Goal: Information Seeking & Learning: Learn about a topic

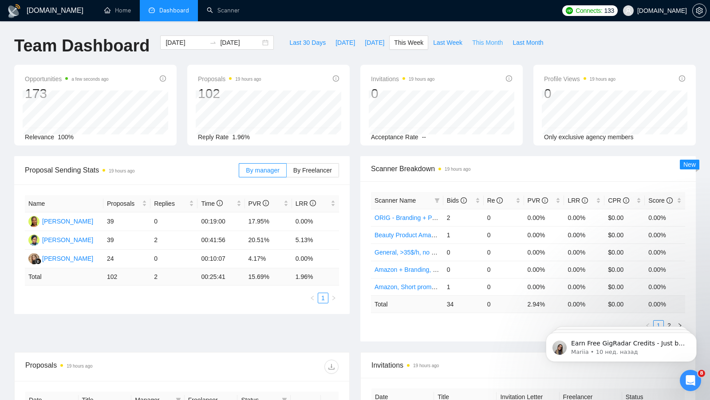
click at [485, 39] on span "This Month" at bounding box center [487, 43] width 31 height 10
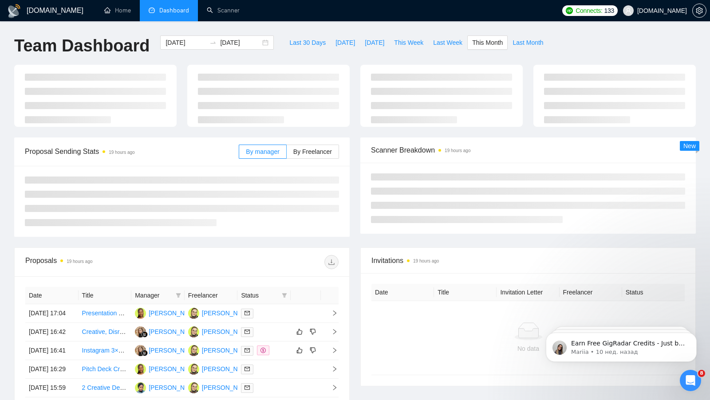
type input "[DATE]"
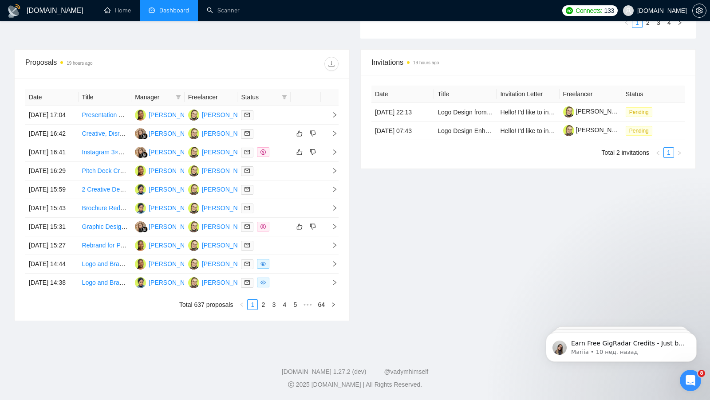
scroll to position [321, 0]
click at [287, 106] on td at bounding box center [263, 115] width 53 height 19
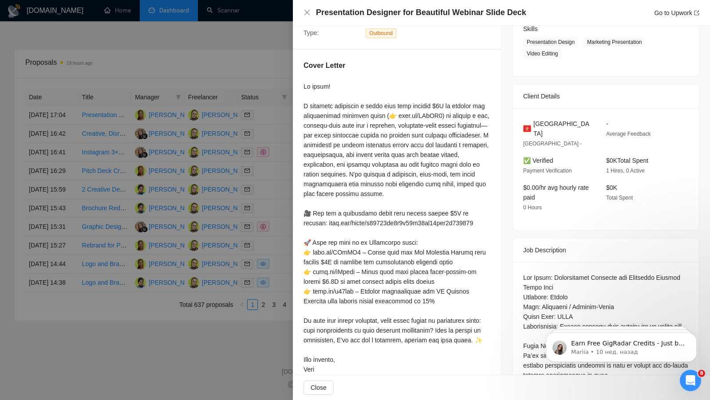
scroll to position [127, 0]
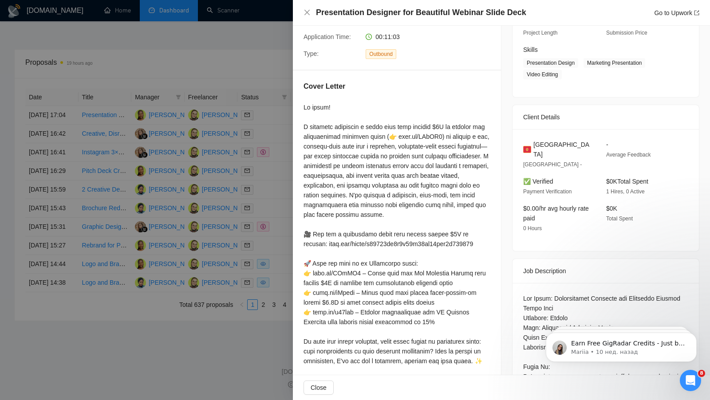
click at [253, 53] on div at bounding box center [355, 200] width 710 height 400
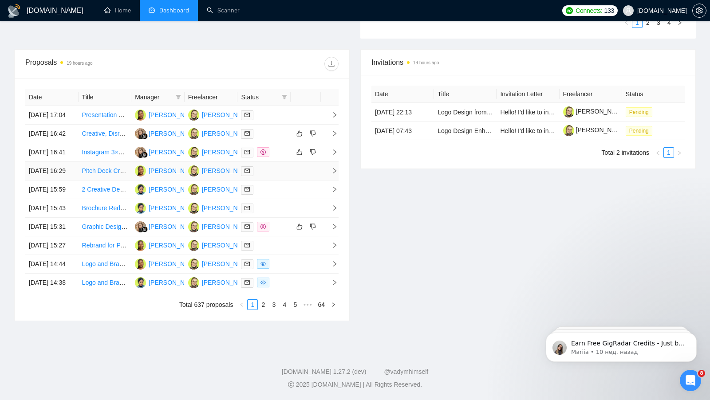
click at [292, 177] on td at bounding box center [305, 171] width 30 height 19
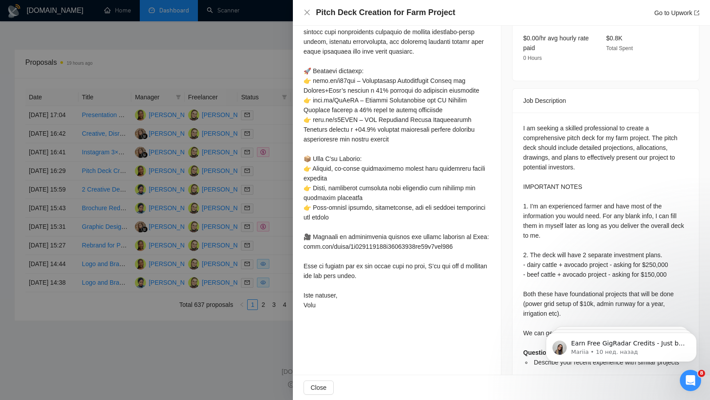
scroll to position [310, 0]
click at [235, 172] on div at bounding box center [355, 200] width 710 height 400
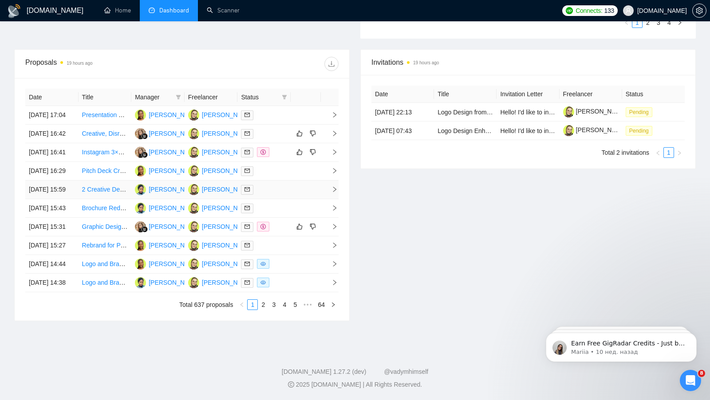
click at [302, 199] on td at bounding box center [305, 189] width 30 height 19
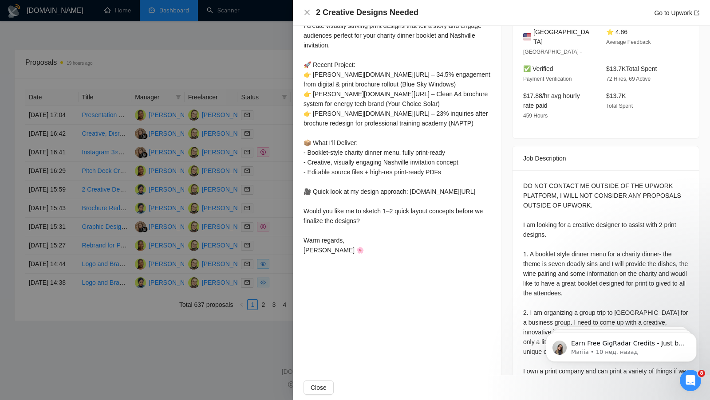
scroll to position [292, 0]
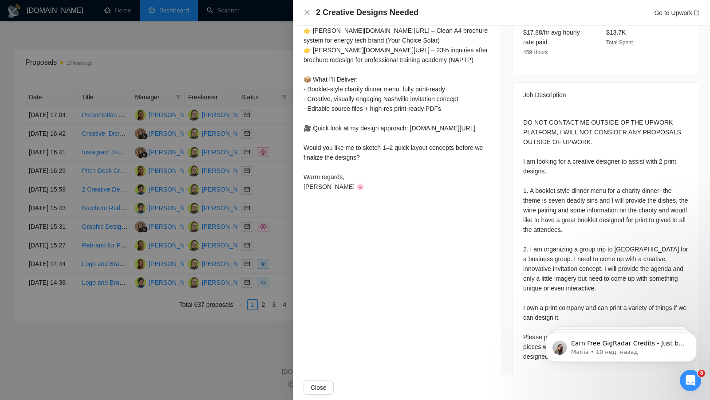
click at [240, 170] on div at bounding box center [355, 200] width 710 height 400
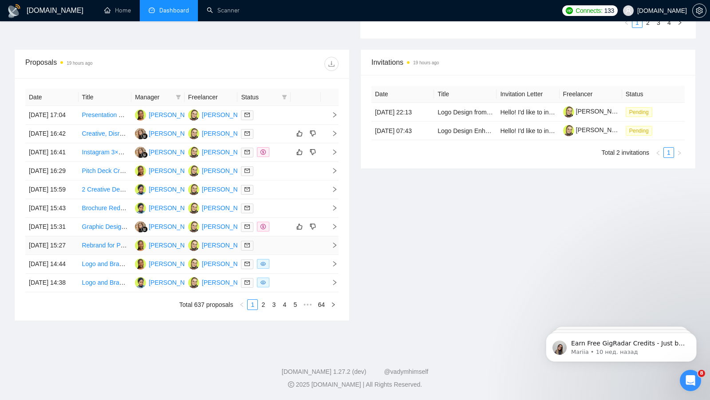
drag, startPoint x: 312, startPoint y: 294, endPoint x: 294, endPoint y: 287, distance: 18.9
click at [312, 255] on td at bounding box center [305, 245] width 30 height 19
click at [301, 255] on td at bounding box center [305, 245] width 30 height 19
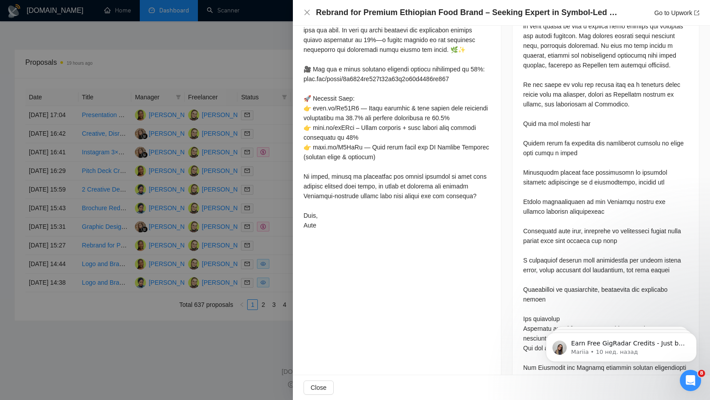
scroll to position [470, 0]
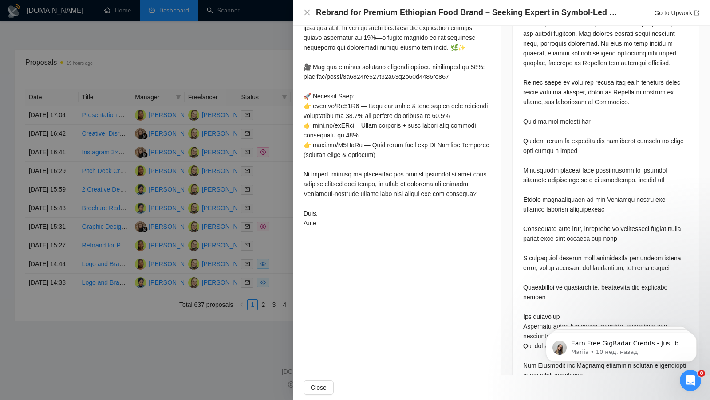
click at [212, 216] on div at bounding box center [355, 200] width 710 height 400
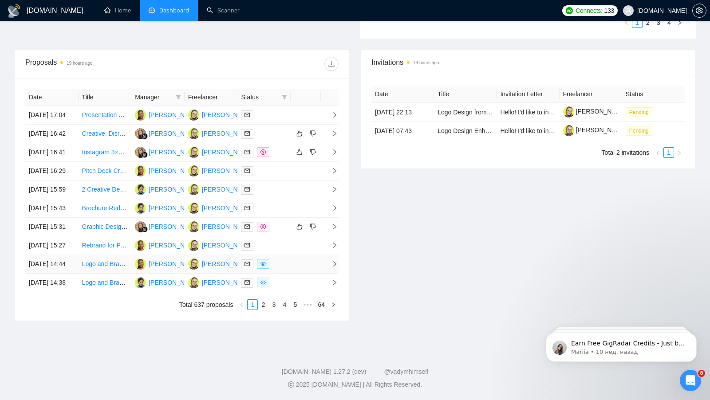
click at [295, 274] on td at bounding box center [305, 264] width 30 height 19
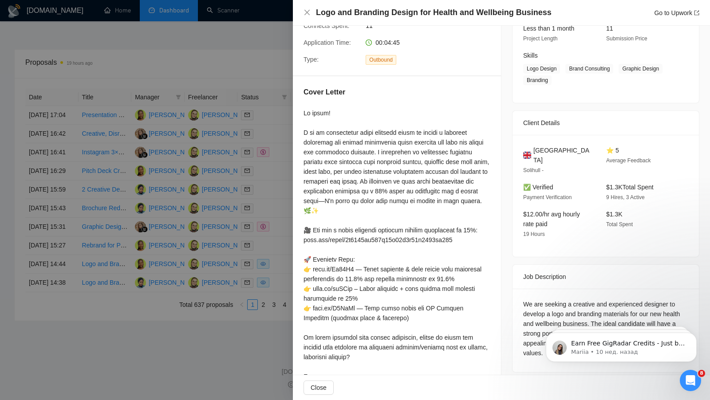
scroll to position [161, 0]
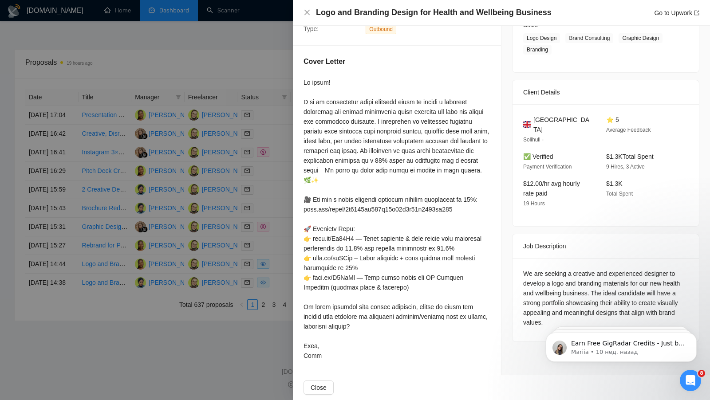
click at [227, 253] on div at bounding box center [355, 200] width 710 height 400
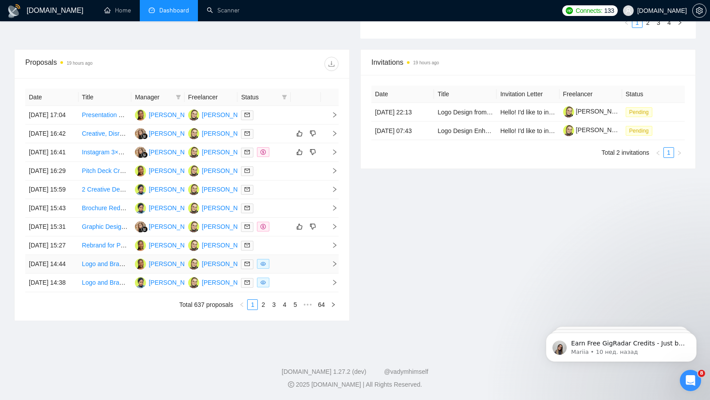
click at [296, 274] on td at bounding box center [305, 264] width 30 height 19
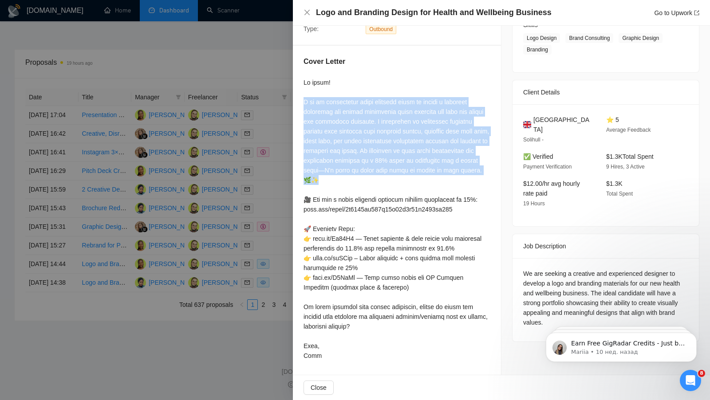
drag, startPoint x: 301, startPoint y: 90, endPoint x: 394, endPoint y: 174, distance: 125.9
click at [394, 174] on div "Cover Letter" at bounding box center [397, 210] width 208 height 329
copy div "I am an experienced brand designer ready to create a visually appealing and dee…"
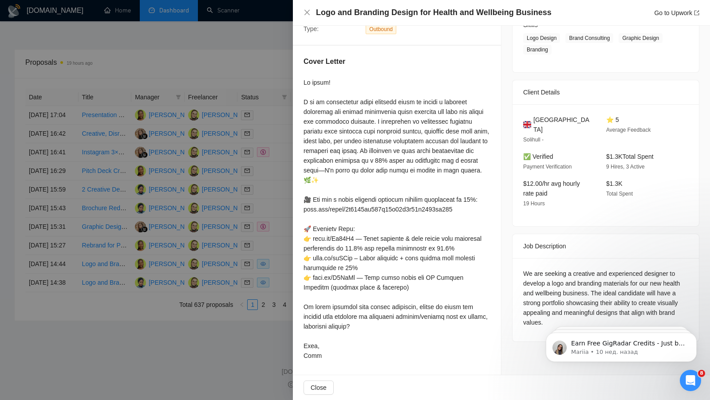
click at [384, 126] on div at bounding box center [396, 219] width 187 height 283
click at [273, 170] on div at bounding box center [355, 200] width 710 height 400
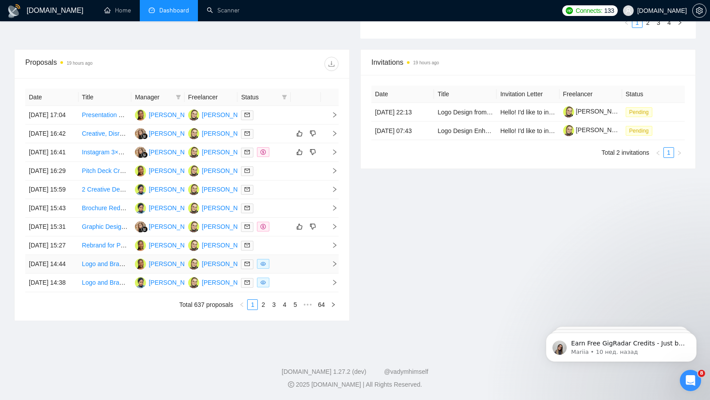
click at [297, 274] on td at bounding box center [305, 264] width 30 height 19
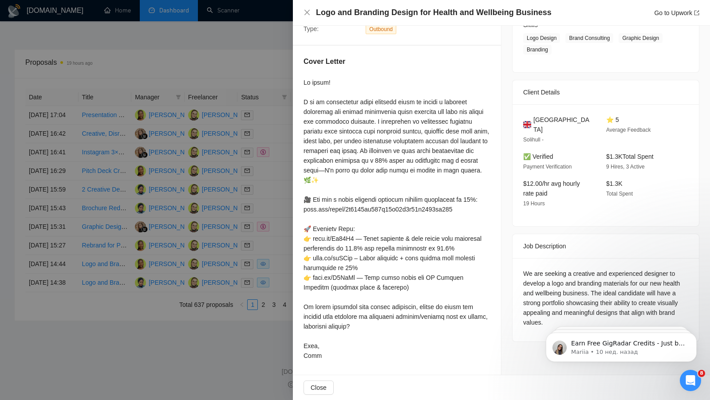
click at [221, 213] on div at bounding box center [355, 200] width 710 height 400
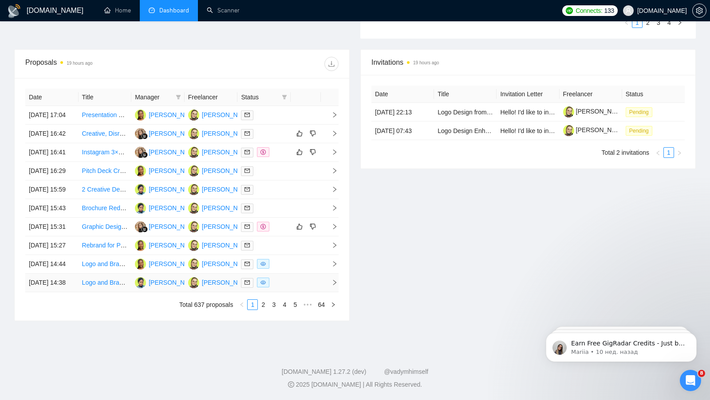
click at [296, 292] on td at bounding box center [305, 283] width 30 height 19
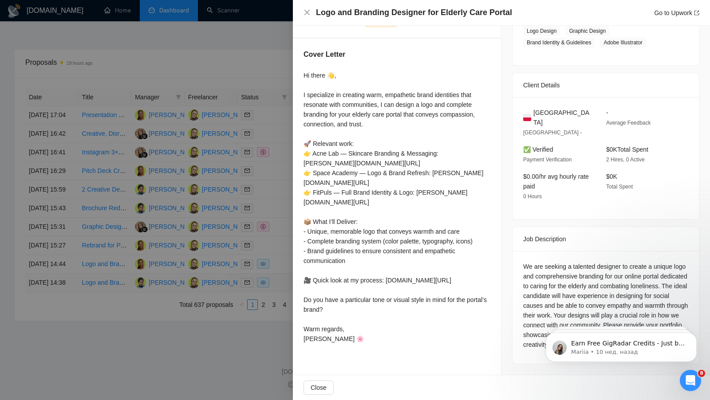
scroll to position [157, 0]
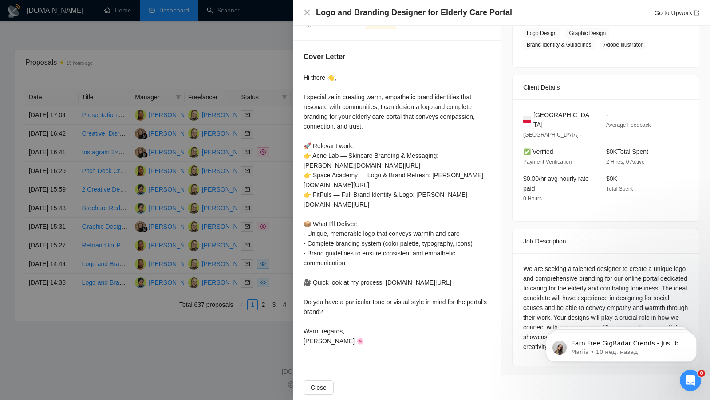
click at [255, 278] on div at bounding box center [355, 200] width 710 height 400
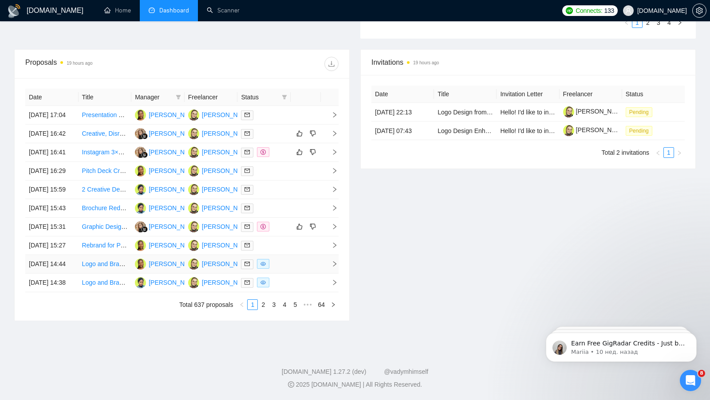
click at [298, 274] on td at bounding box center [305, 264] width 30 height 19
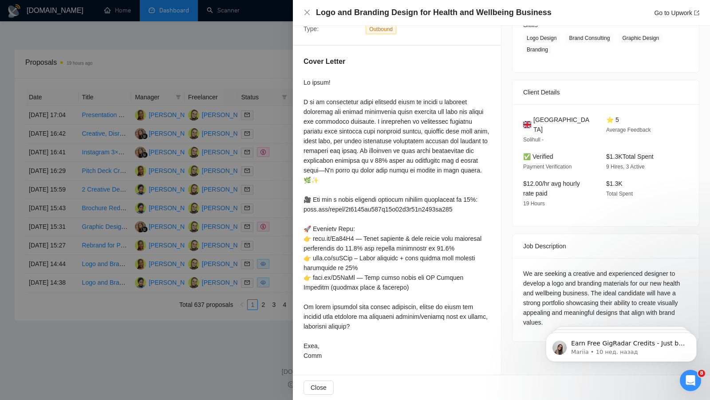
click at [251, 235] on div at bounding box center [355, 200] width 710 height 400
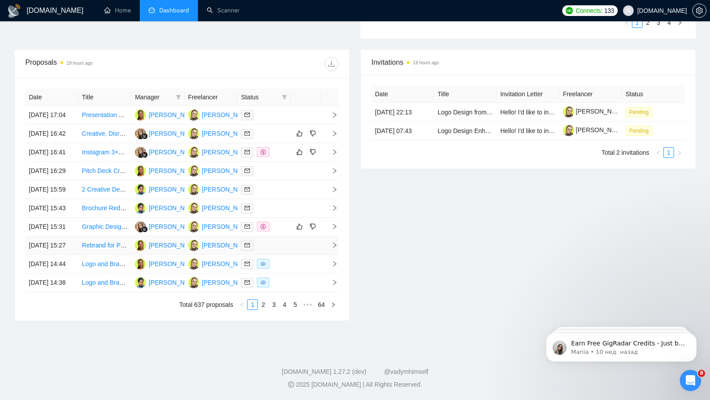
click at [299, 255] on td at bounding box center [305, 245] width 30 height 19
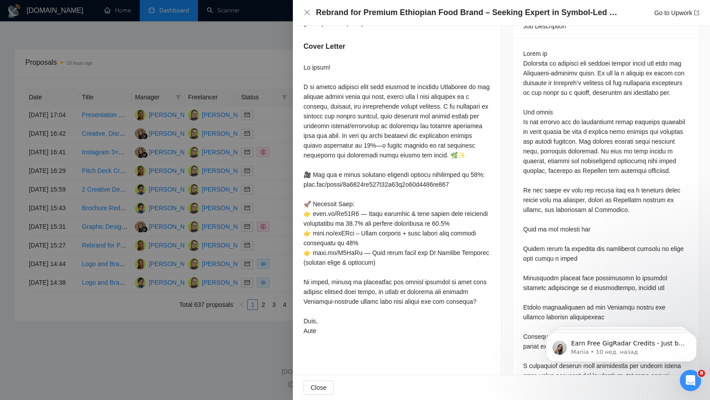
scroll to position [364, 0]
click at [247, 225] on div at bounding box center [355, 200] width 710 height 400
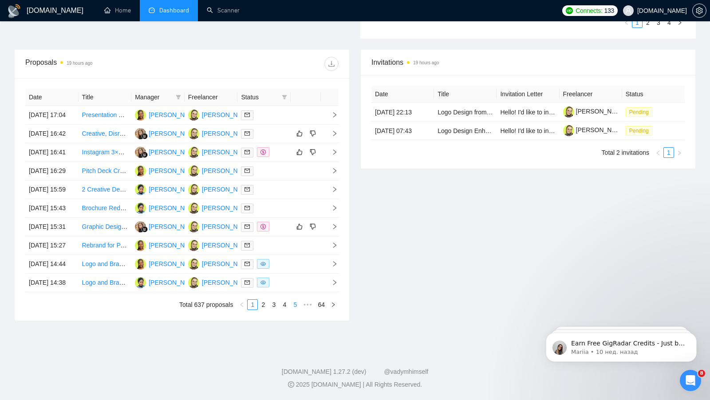
click at [296, 310] on link "5" at bounding box center [295, 305] width 10 height 10
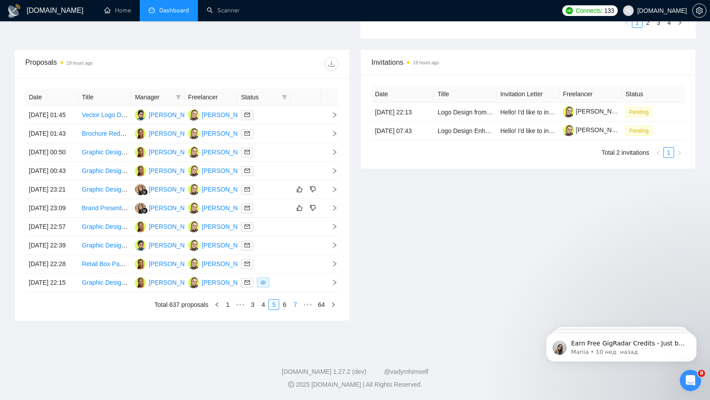
click at [294, 310] on link "7" at bounding box center [295, 305] width 10 height 10
click at [294, 310] on link "9" at bounding box center [295, 305] width 10 height 10
click at [290, 310] on link "11" at bounding box center [294, 305] width 12 height 10
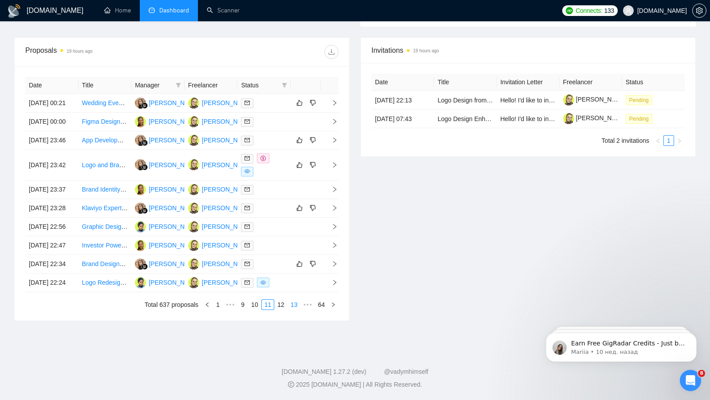
click at [298, 310] on link "13" at bounding box center [294, 305] width 12 height 10
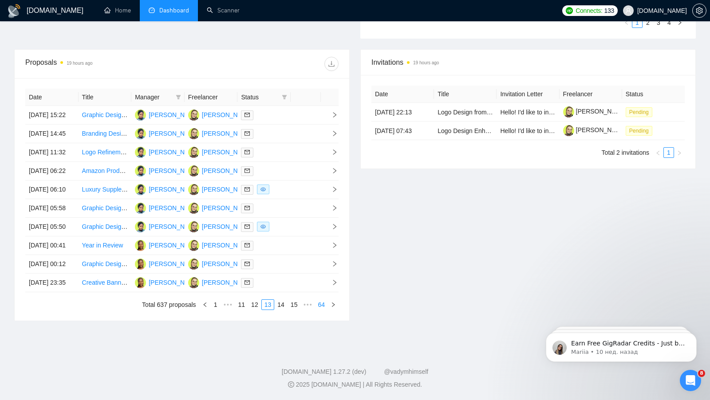
click at [322, 310] on link "64" at bounding box center [321, 305] width 12 height 10
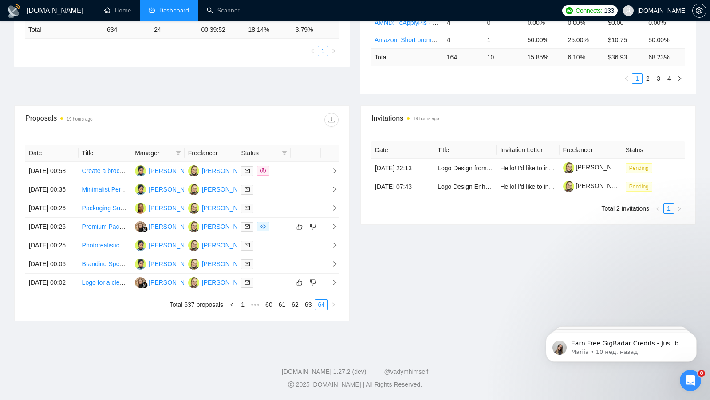
scroll to position [302, 0]
click at [283, 203] on div at bounding box center [264, 208] width 46 height 10
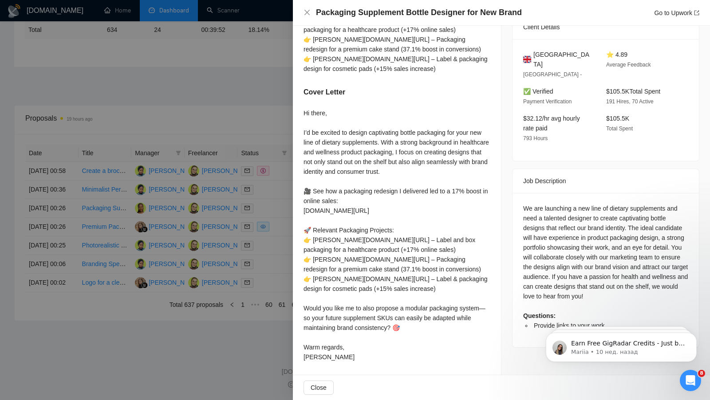
click at [274, 151] on div at bounding box center [355, 200] width 710 height 400
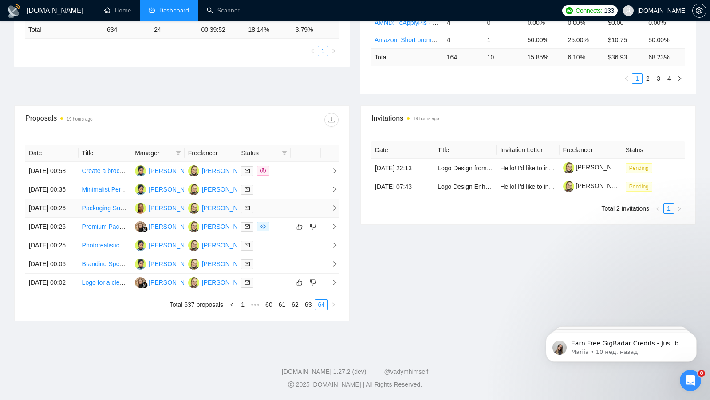
click at [293, 199] on td at bounding box center [305, 208] width 30 height 19
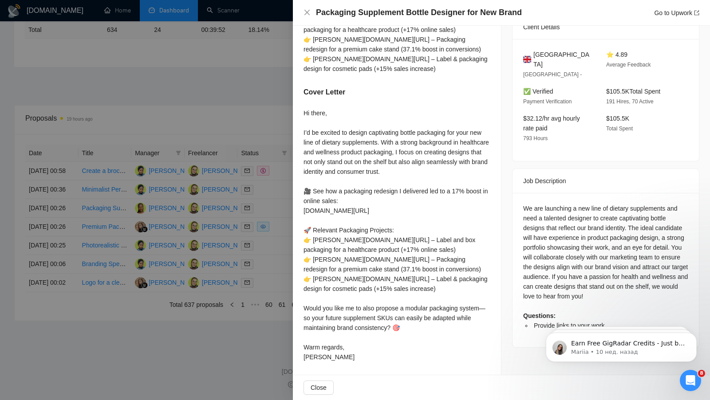
click at [265, 172] on div at bounding box center [355, 200] width 710 height 400
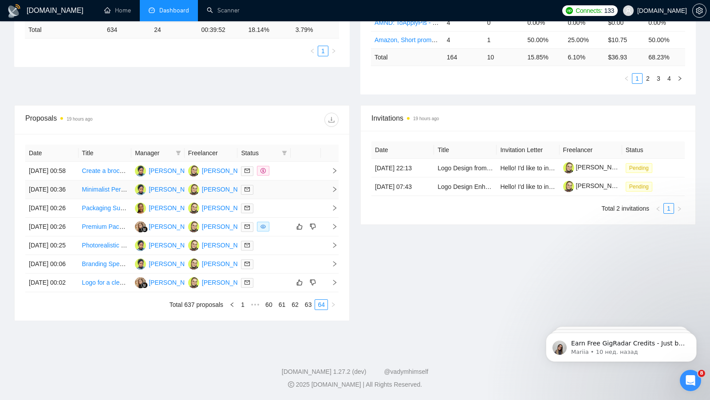
click at [292, 180] on td at bounding box center [305, 189] width 30 height 19
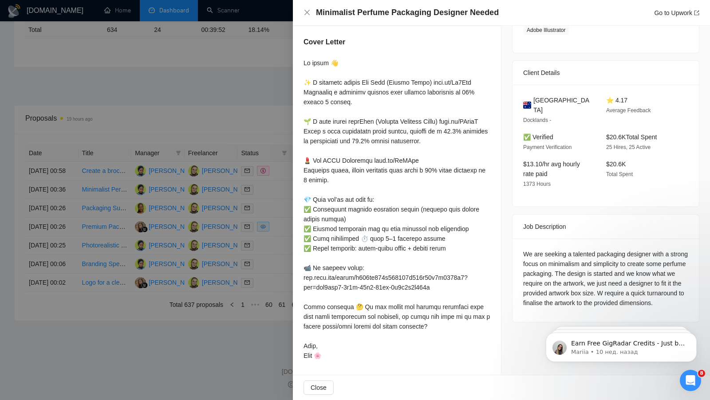
click at [272, 136] on div at bounding box center [355, 200] width 710 height 400
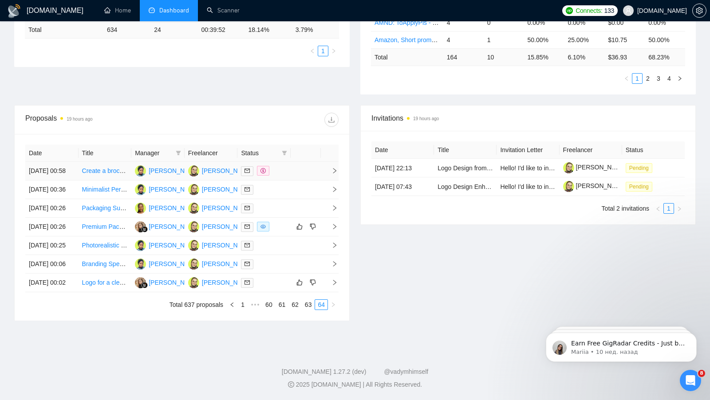
click at [292, 162] on td at bounding box center [305, 171] width 30 height 19
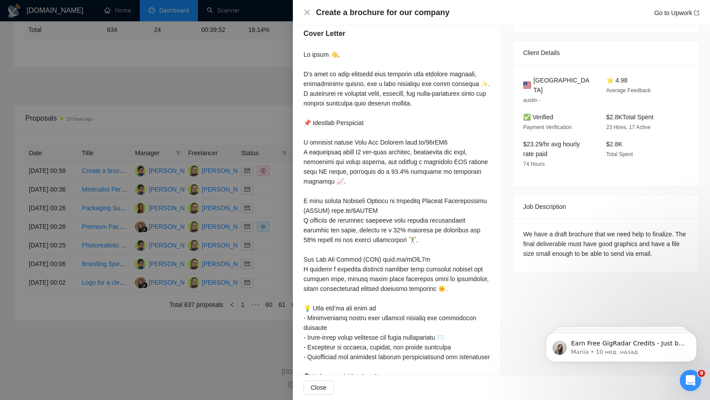
click at [282, 114] on div at bounding box center [355, 200] width 710 height 400
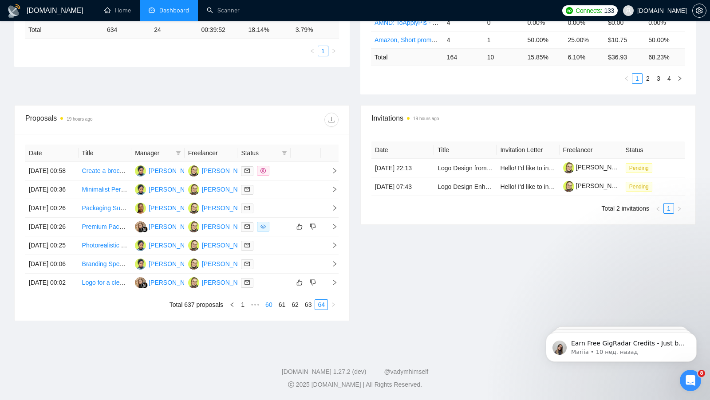
click at [265, 304] on link "60" at bounding box center [269, 305] width 12 height 10
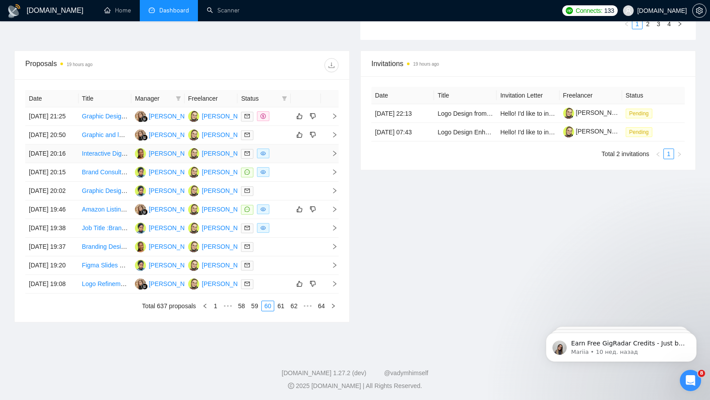
click at [292, 163] on td at bounding box center [305, 154] width 30 height 19
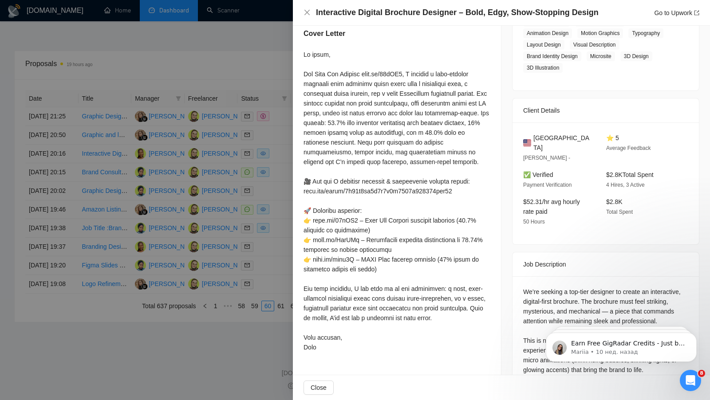
click at [276, 170] on div at bounding box center [355, 200] width 710 height 400
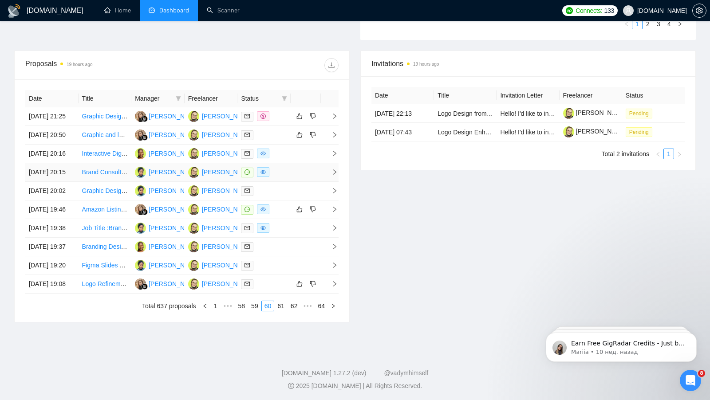
click at [302, 182] on td at bounding box center [305, 172] width 30 height 19
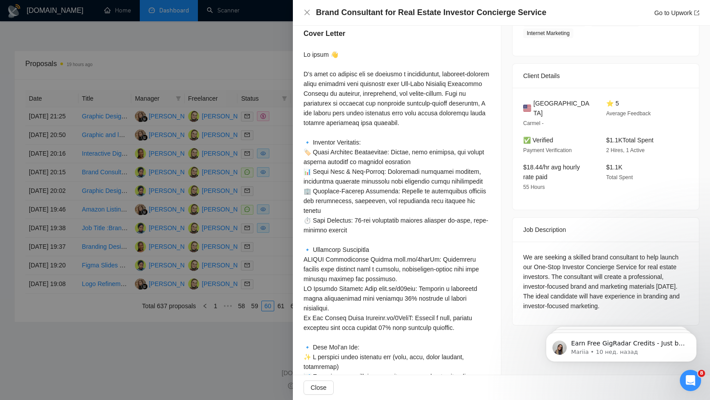
click at [247, 187] on div at bounding box center [355, 200] width 710 height 400
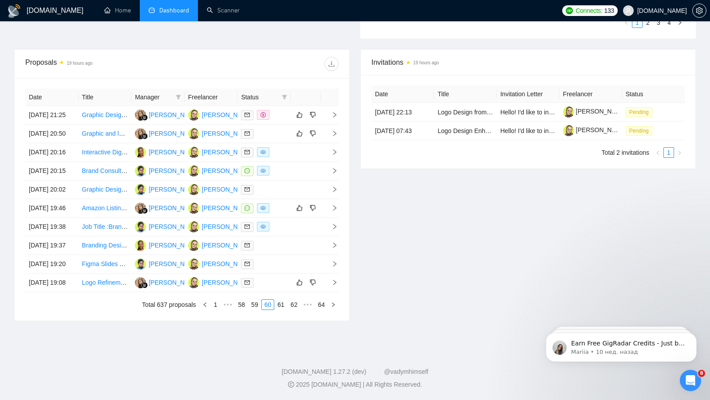
scroll to position [382, 0]
click at [291, 218] on td at bounding box center [305, 227] width 30 height 19
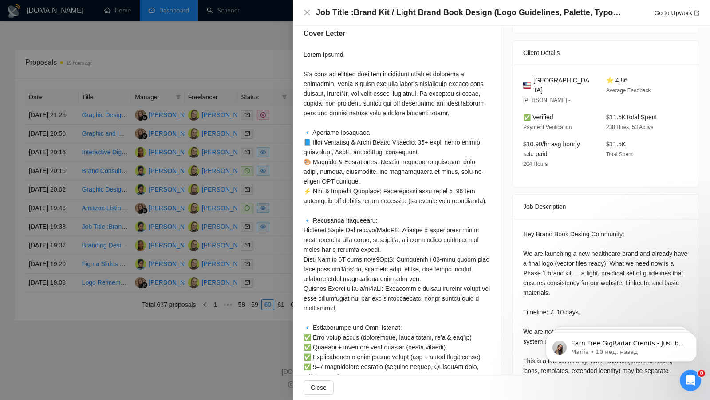
click at [284, 186] on div at bounding box center [355, 200] width 710 height 400
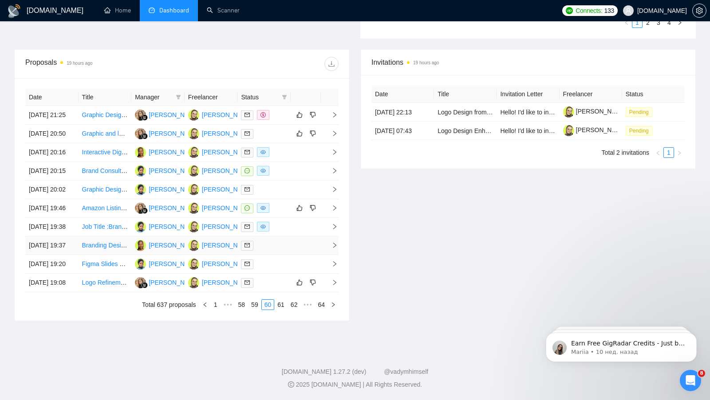
click at [283, 236] on td at bounding box center [263, 245] width 53 height 19
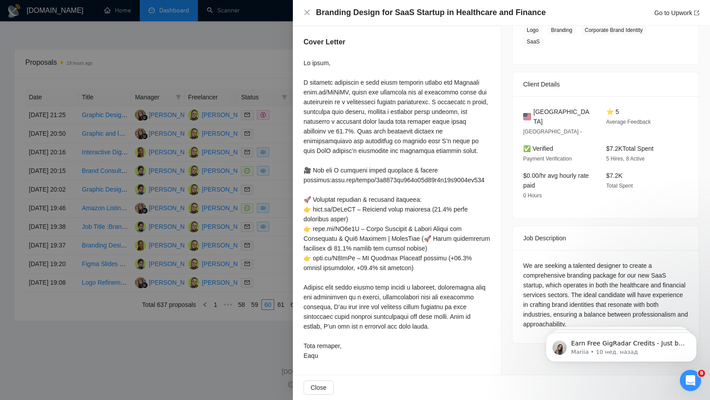
click at [267, 236] on div at bounding box center [355, 200] width 710 height 400
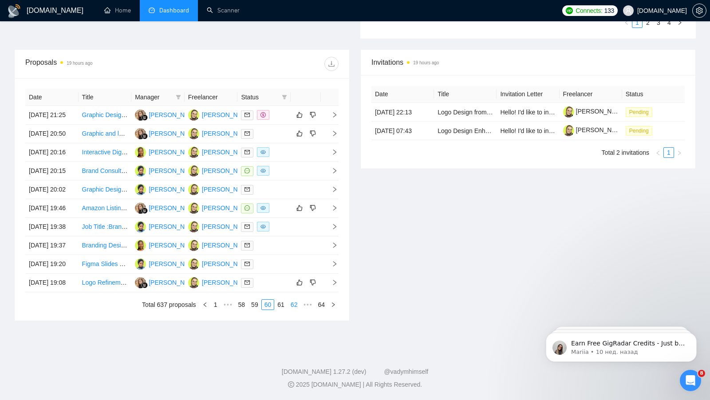
click at [292, 303] on link "62" at bounding box center [294, 305] width 12 height 10
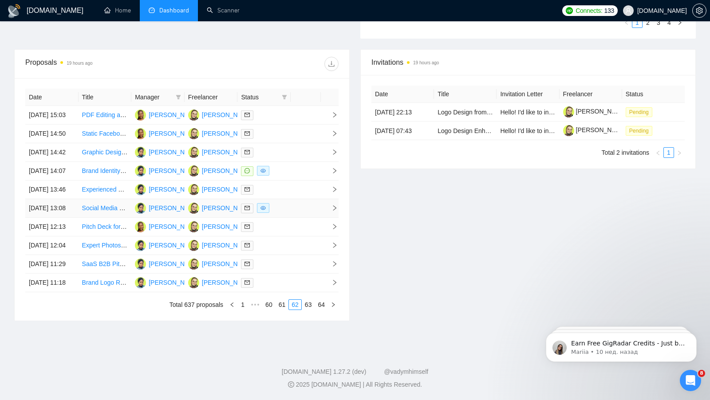
click at [290, 199] on td at bounding box center [305, 208] width 30 height 19
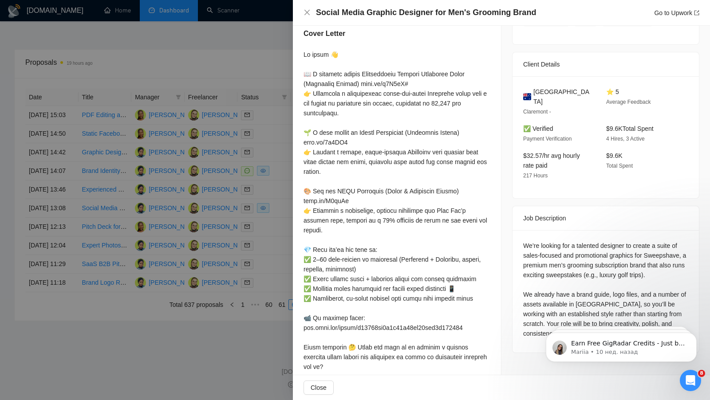
click at [279, 164] on div at bounding box center [355, 200] width 710 height 400
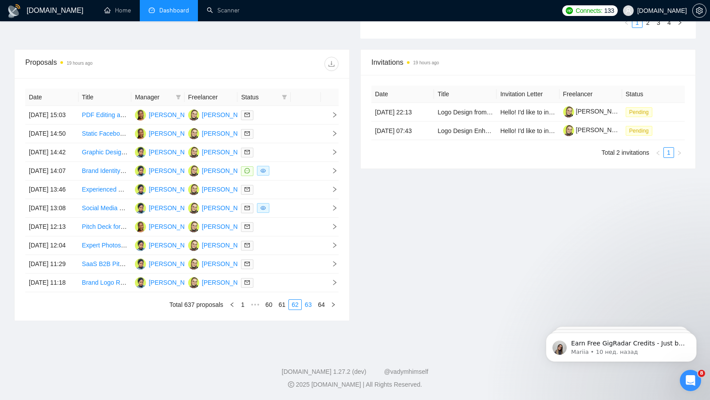
click at [309, 303] on link "63" at bounding box center [308, 305] width 12 height 10
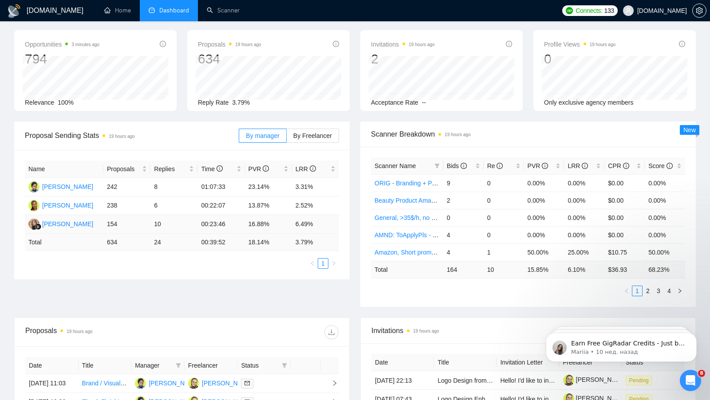
scroll to position [0, 0]
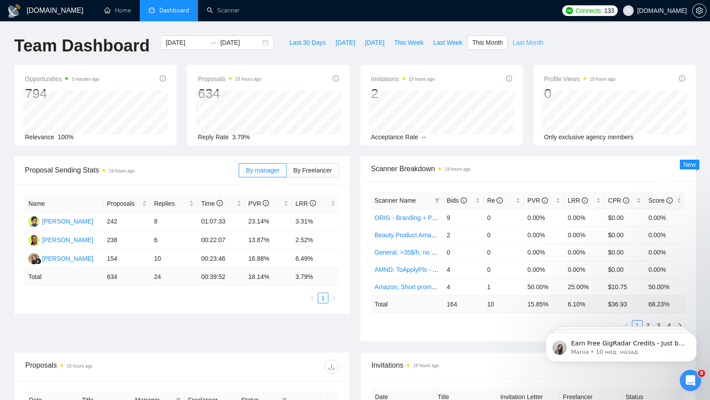
click at [514, 42] on span "Last Month" at bounding box center [527, 43] width 31 height 10
type input "[DATE]"
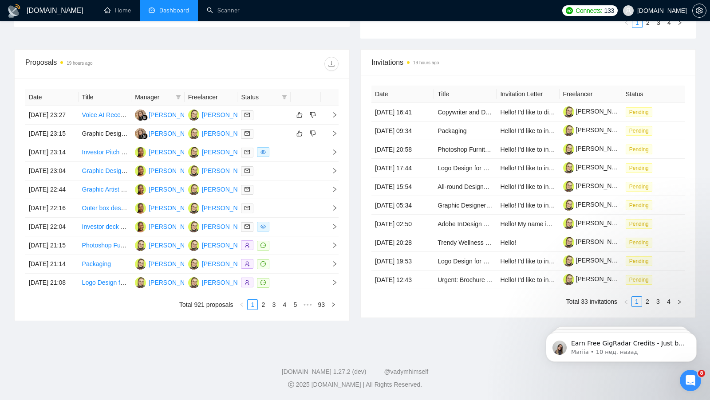
scroll to position [384, 0]
click at [300, 218] on td at bounding box center [305, 227] width 30 height 19
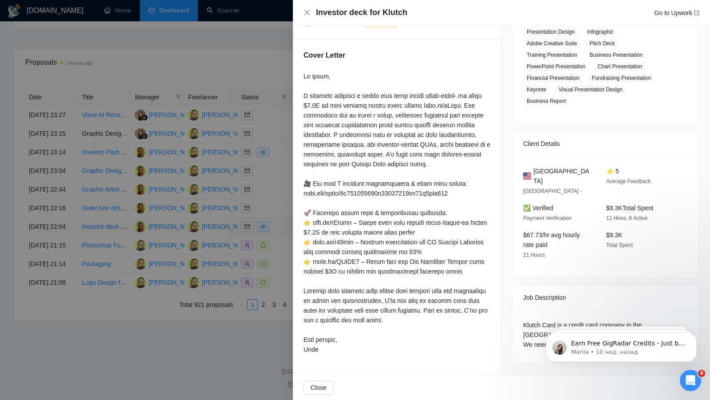
scroll to position [151, 0]
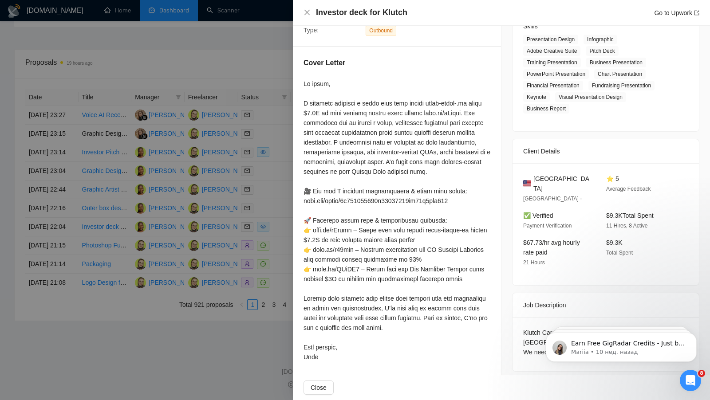
click at [270, 188] on div at bounding box center [355, 200] width 710 height 400
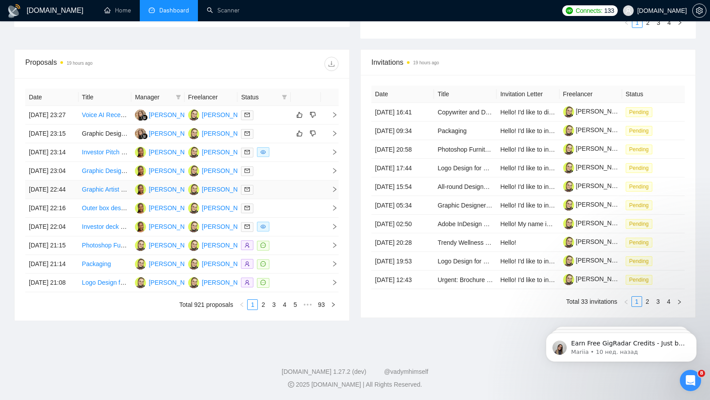
click at [300, 180] on td at bounding box center [305, 189] width 30 height 19
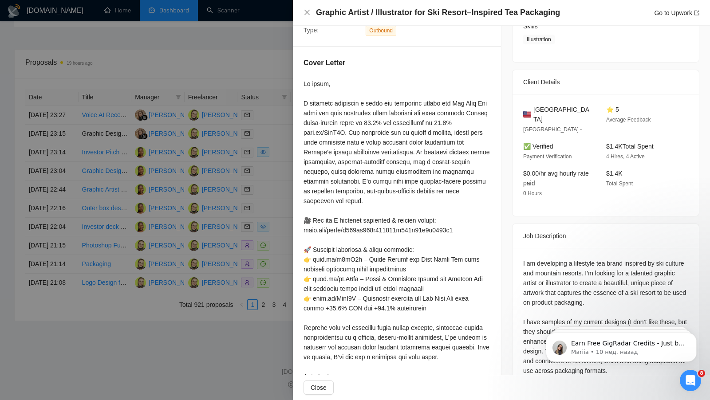
click at [291, 139] on div at bounding box center [355, 200] width 710 height 400
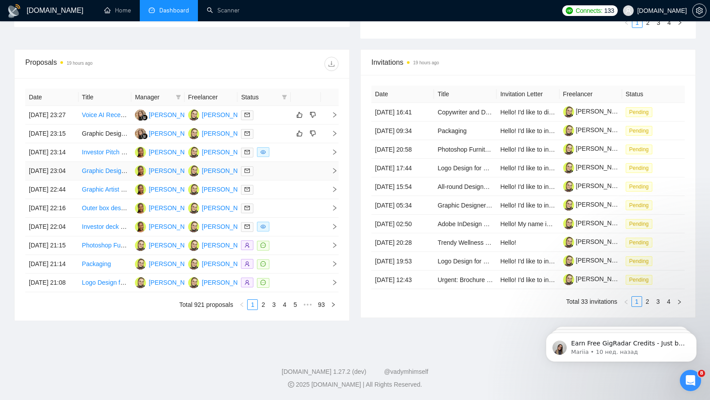
click at [294, 162] on td at bounding box center [305, 171] width 30 height 19
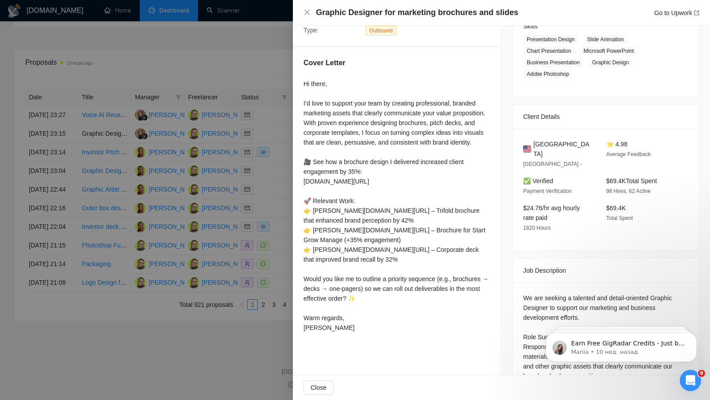
click at [218, 155] on div at bounding box center [355, 200] width 710 height 400
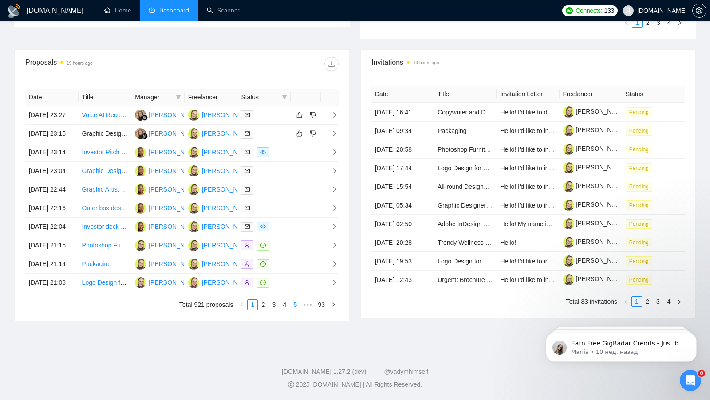
click at [297, 306] on link "5" at bounding box center [295, 305] width 10 height 10
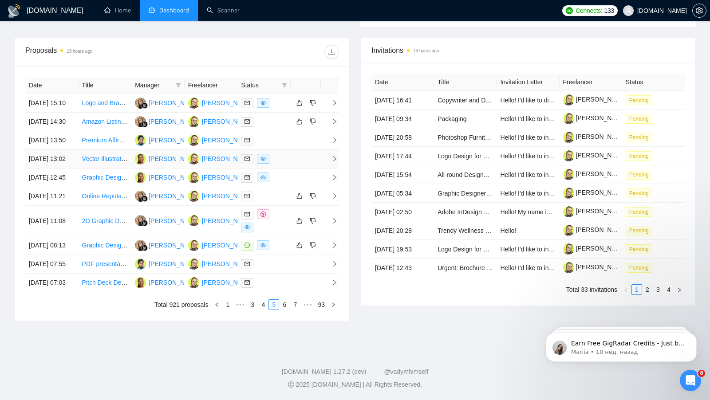
click at [308, 150] on td at bounding box center [305, 159] width 30 height 19
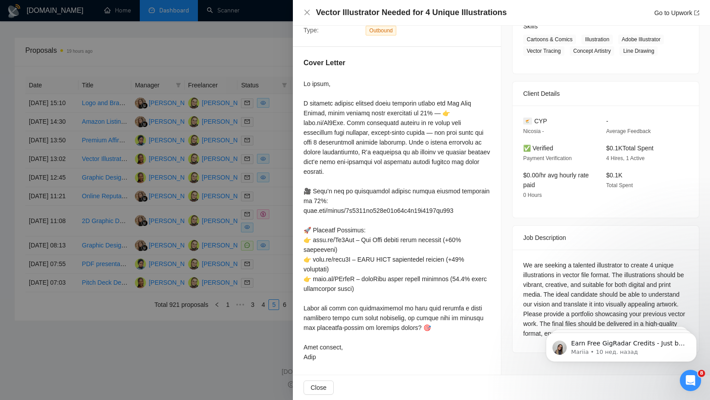
click at [259, 129] on div at bounding box center [355, 200] width 710 height 400
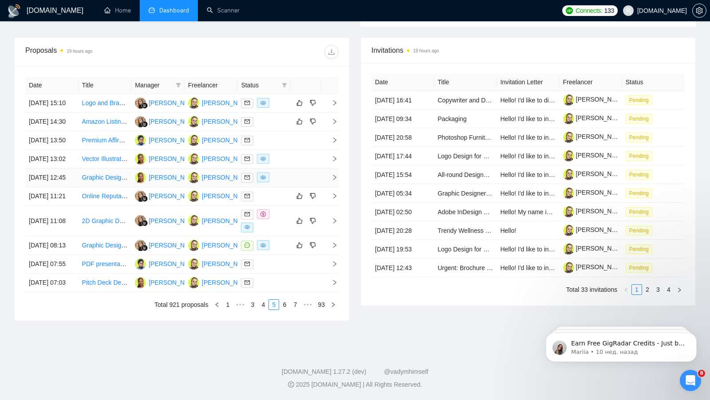
click at [308, 169] on td at bounding box center [305, 178] width 30 height 19
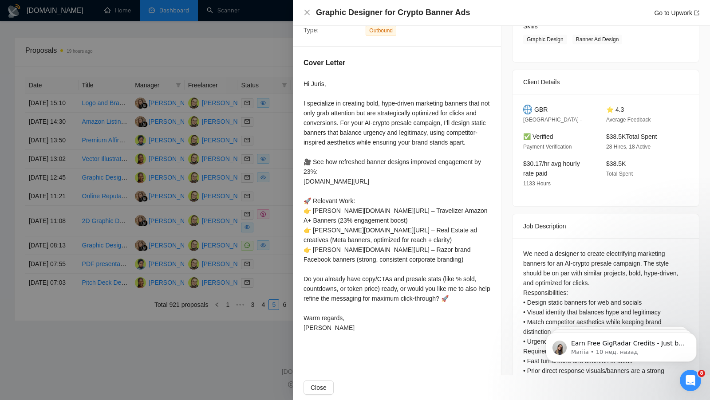
click at [291, 149] on div at bounding box center [355, 200] width 710 height 400
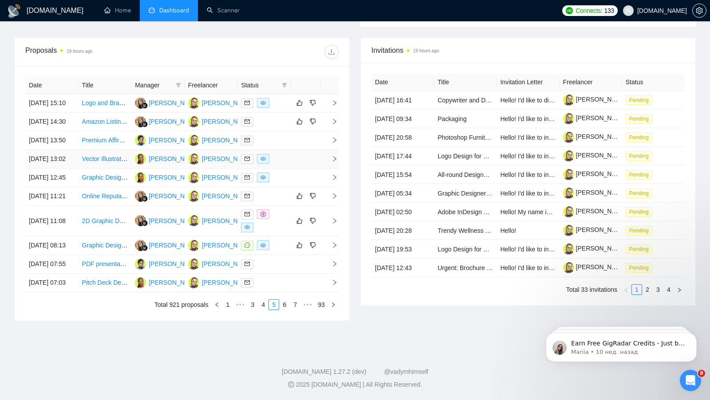
click at [295, 150] on td at bounding box center [305, 159] width 30 height 19
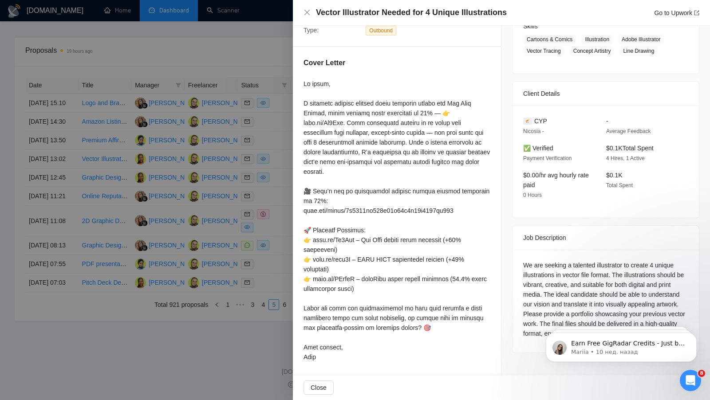
click at [274, 139] on div at bounding box center [355, 200] width 710 height 400
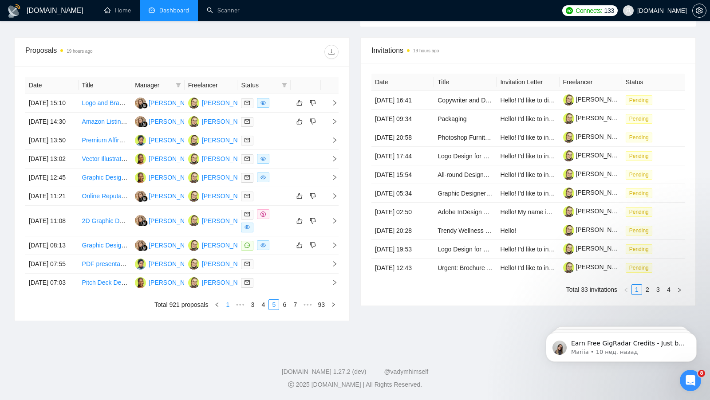
click at [227, 309] on link "1" at bounding box center [228, 305] width 10 height 10
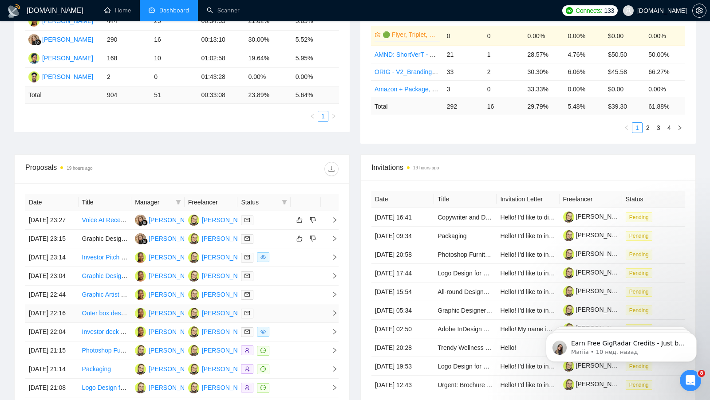
scroll to position [0, 0]
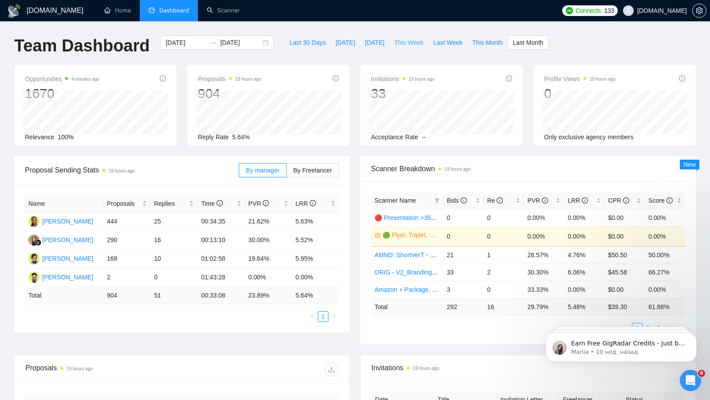
click at [419, 38] on span "This Week" at bounding box center [408, 43] width 29 height 10
type input "[DATE]"
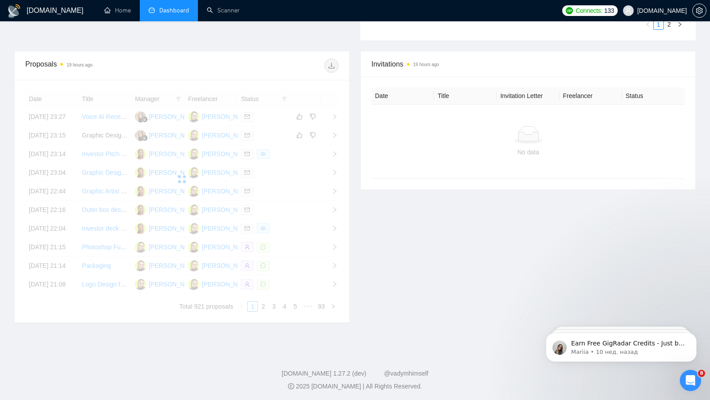
scroll to position [304, 0]
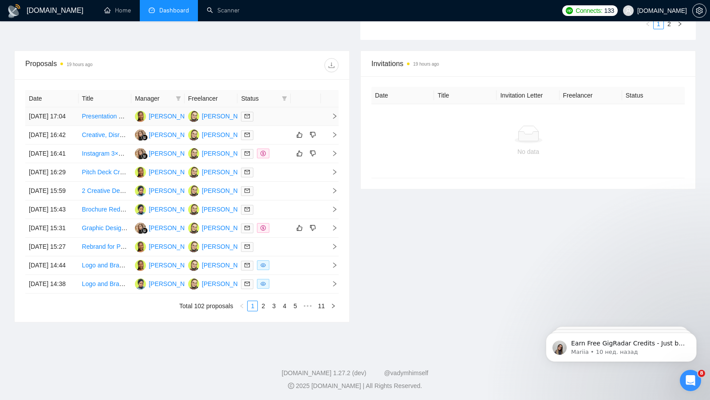
click at [279, 113] on div at bounding box center [264, 116] width 46 height 10
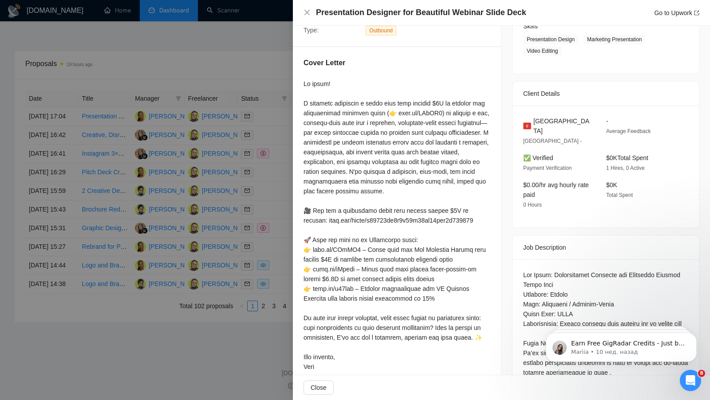
click at [265, 126] on div at bounding box center [355, 200] width 710 height 400
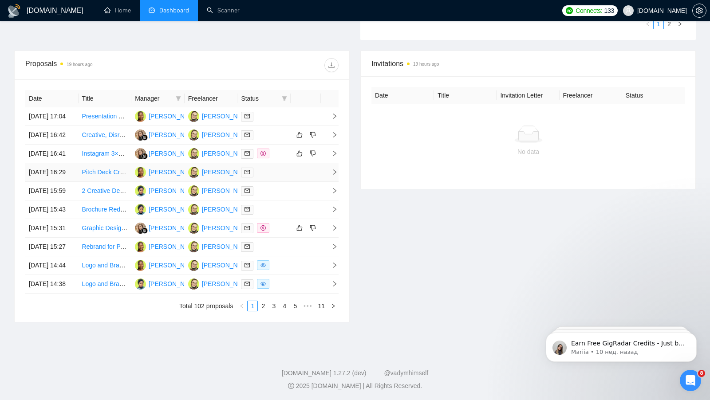
click at [286, 177] on div at bounding box center [264, 172] width 46 height 10
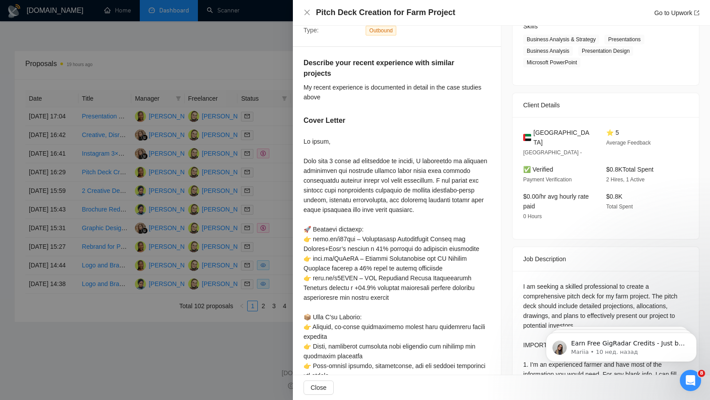
click at [254, 202] on div at bounding box center [355, 200] width 710 height 400
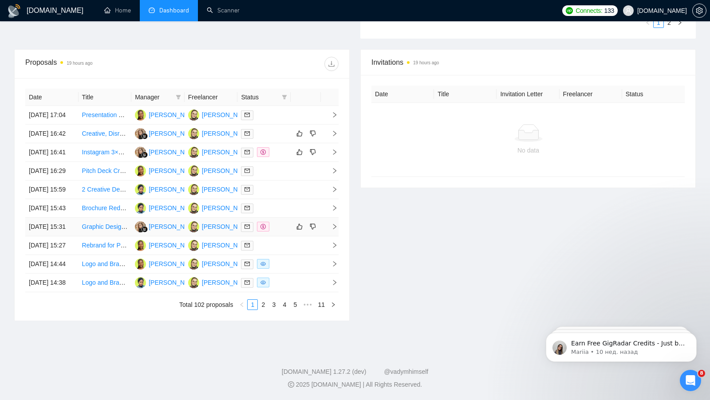
scroll to position [339, 0]
click at [300, 255] on td at bounding box center [305, 245] width 30 height 19
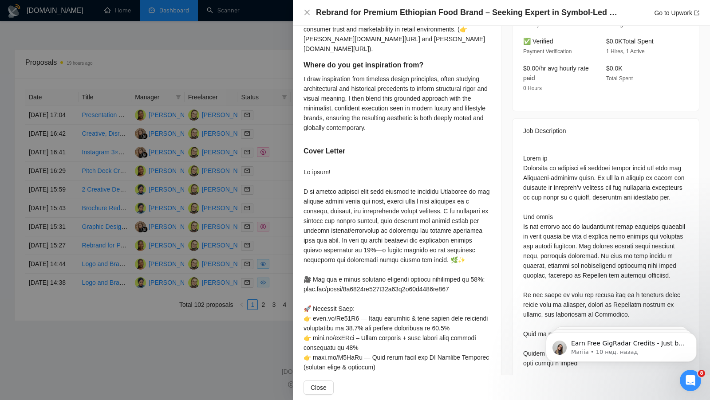
scroll to position [277, 0]
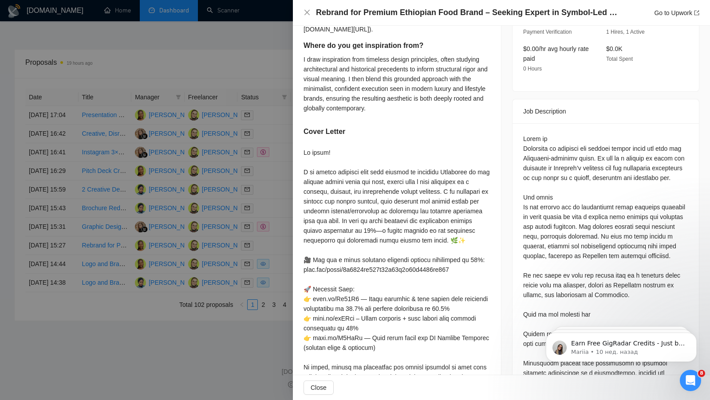
click at [262, 232] on div at bounding box center [355, 200] width 710 height 400
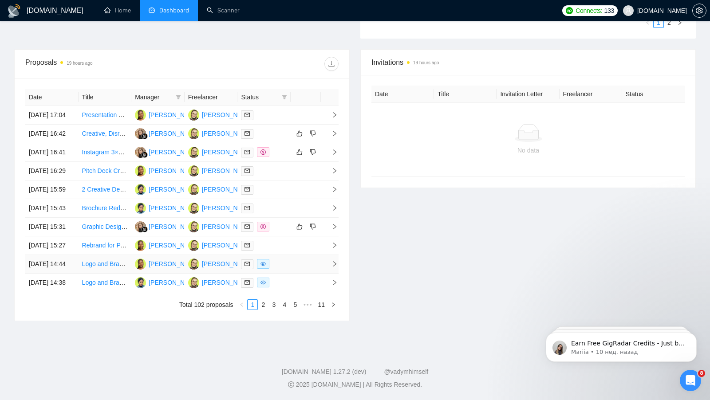
click at [302, 274] on td at bounding box center [305, 264] width 30 height 19
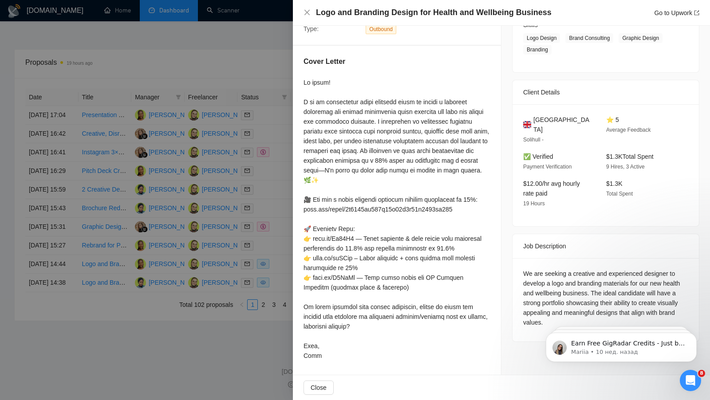
click at [246, 235] on div at bounding box center [355, 200] width 710 height 400
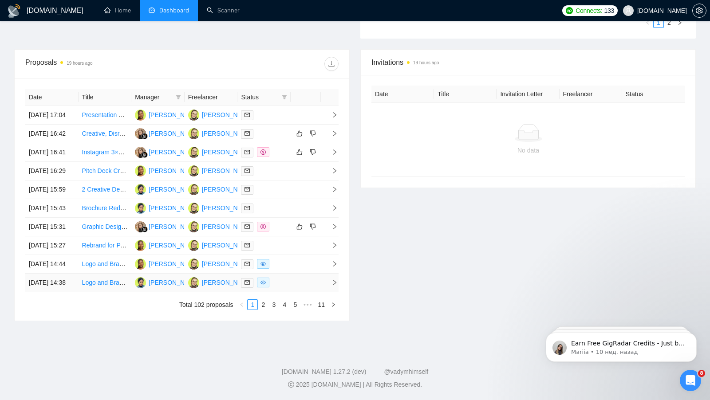
click at [289, 292] on td at bounding box center [263, 283] width 53 height 19
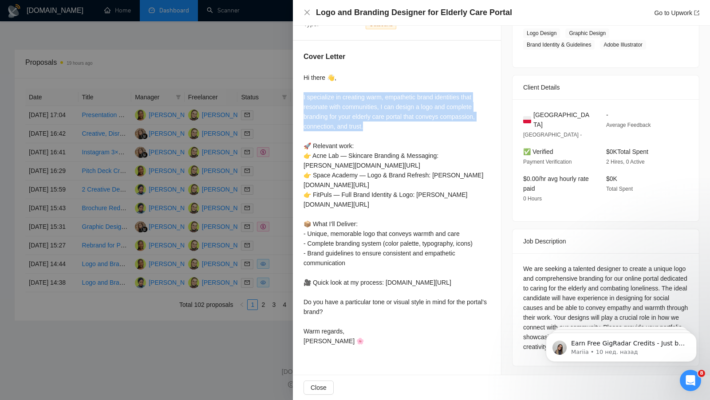
drag, startPoint x: 298, startPoint y: 92, endPoint x: 384, endPoint y: 127, distance: 93.1
click at [384, 127] on div "Cover Letter Hi there 👋, I specialize in creating warm, empathetic brand identi…" at bounding box center [397, 200] width 208 height 319
copy div "specialize in creating warm, empathetic brand identities that resonate with com…"
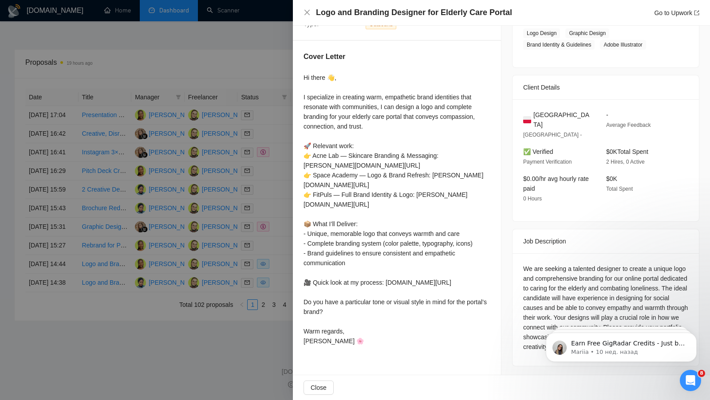
click at [208, 192] on div at bounding box center [355, 200] width 710 height 400
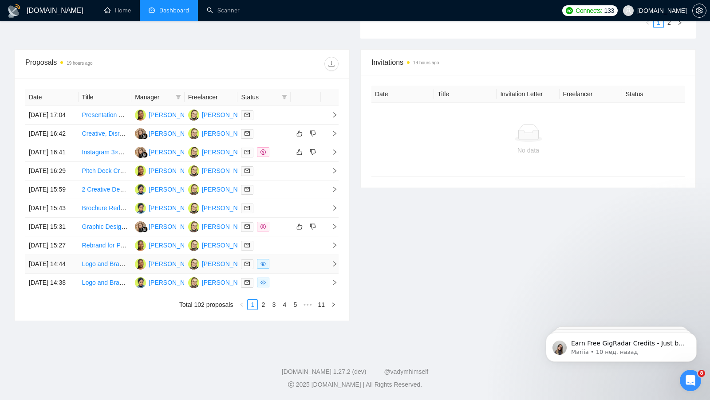
click at [296, 274] on td at bounding box center [305, 264] width 30 height 19
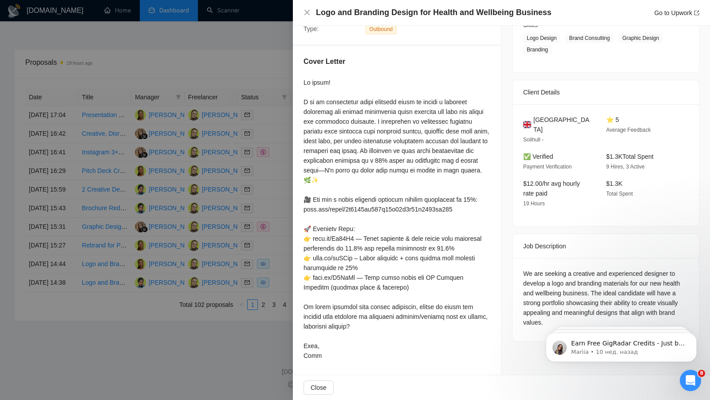
click at [271, 276] on div at bounding box center [355, 200] width 710 height 400
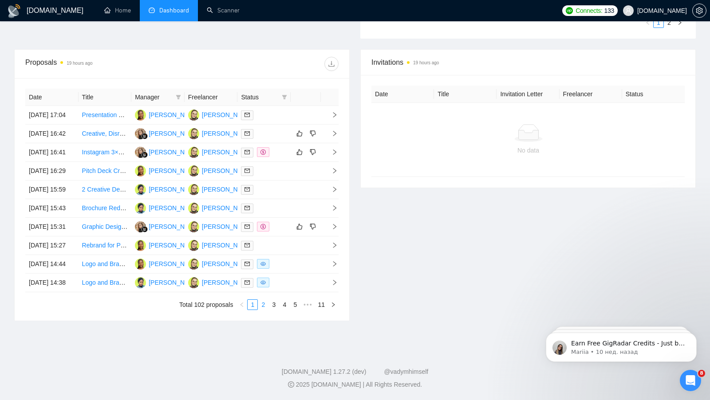
click at [263, 310] on link "2" at bounding box center [263, 305] width 10 height 10
click at [294, 106] on td at bounding box center [305, 115] width 30 height 19
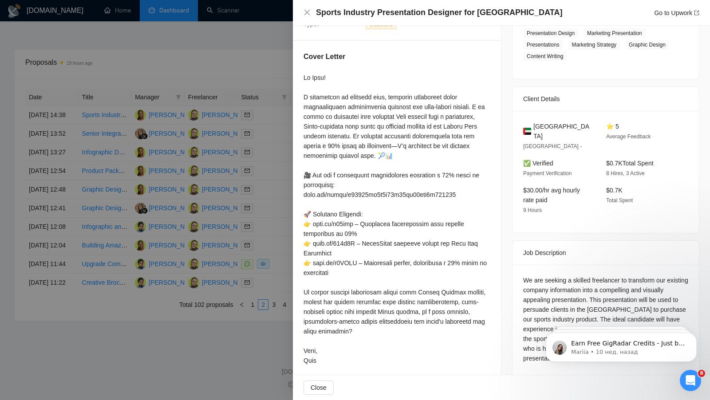
click at [267, 95] on div at bounding box center [355, 200] width 710 height 400
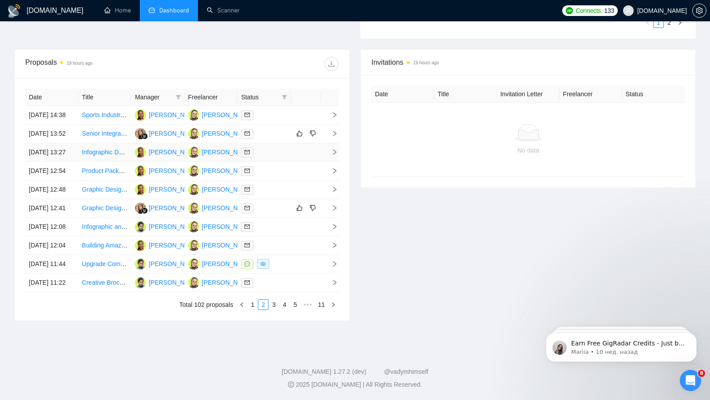
click at [279, 147] on div at bounding box center [264, 152] width 46 height 10
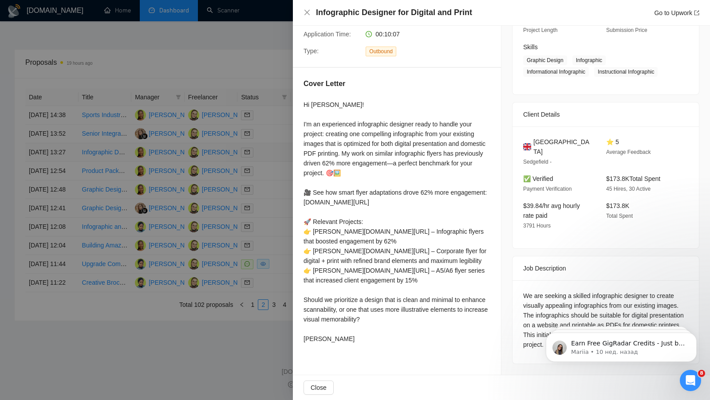
scroll to position [131, 0]
click at [269, 142] on div at bounding box center [355, 200] width 710 height 400
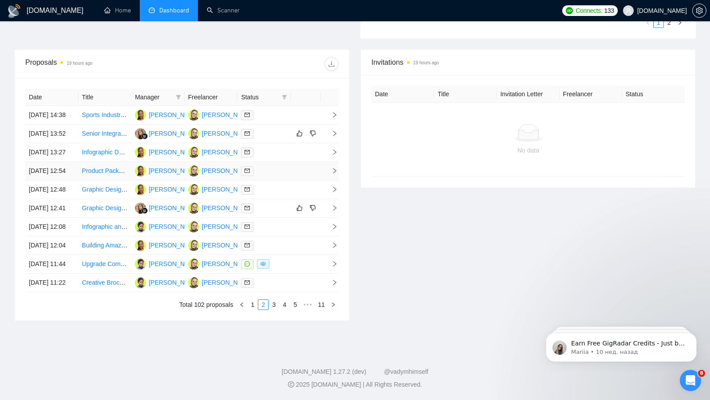
click at [285, 166] on div at bounding box center [264, 171] width 46 height 10
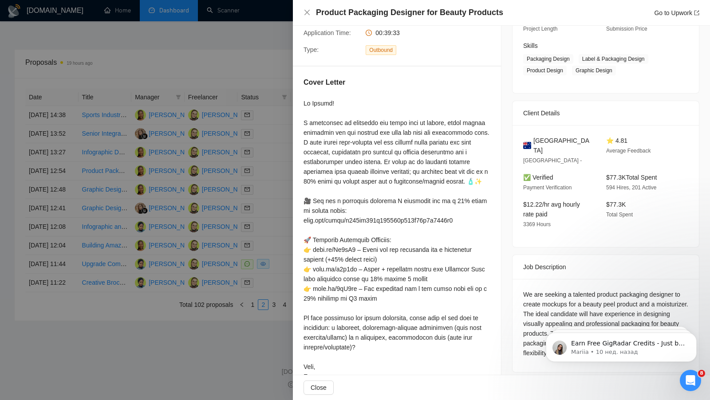
click at [266, 153] on div at bounding box center [355, 200] width 710 height 400
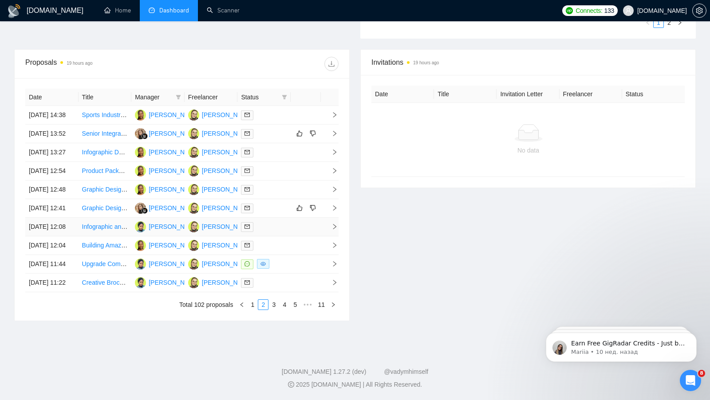
click at [278, 232] on div at bounding box center [264, 227] width 46 height 10
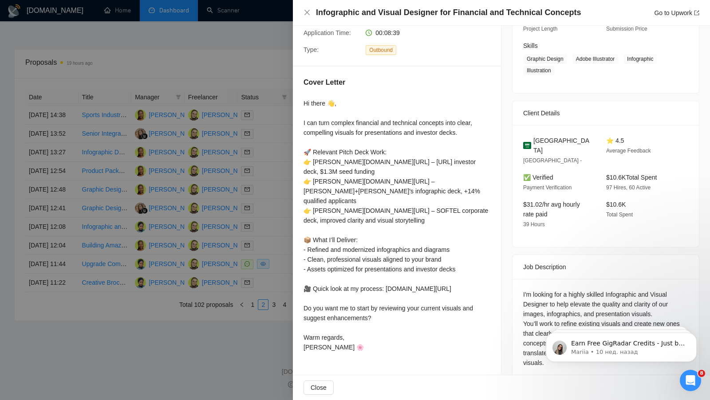
click at [261, 221] on div at bounding box center [355, 200] width 710 height 400
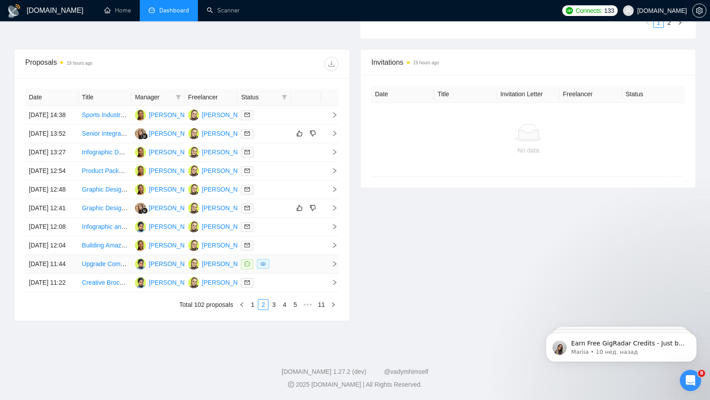
click at [292, 274] on td at bounding box center [305, 264] width 30 height 19
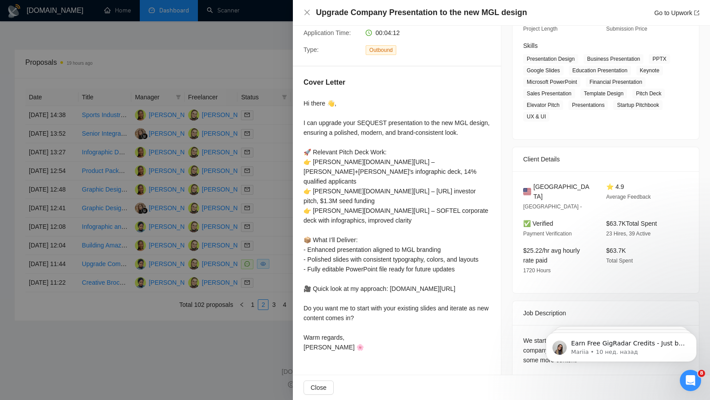
click at [265, 267] on div at bounding box center [355, 200] width 710 height 400
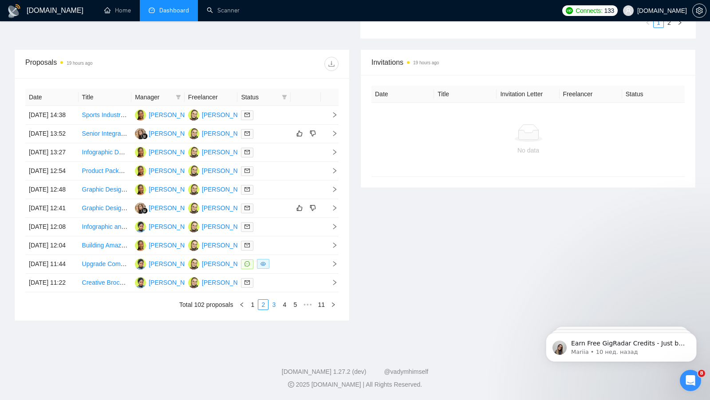
click at [273, 310] on link "3" at bounding box center [274, 305] width 10 height 10
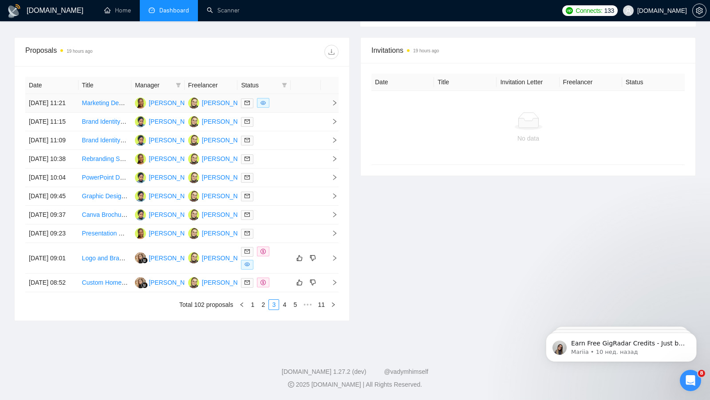
click at [274, 98] on div at bounding box center [264, 103] width 46 height 10
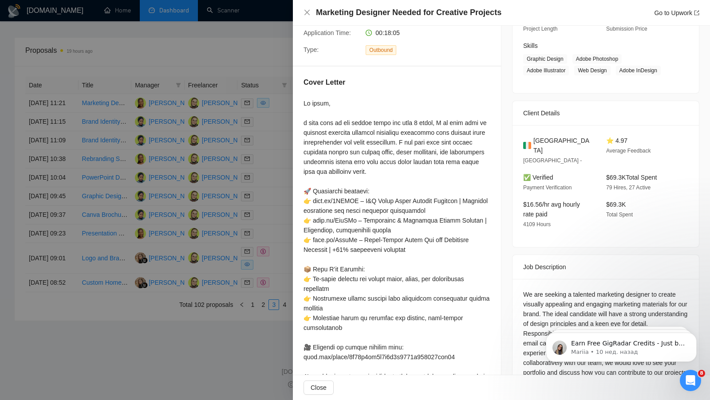
click at [265, 108] on div at bounding box center [355, 200] width 710 height 400
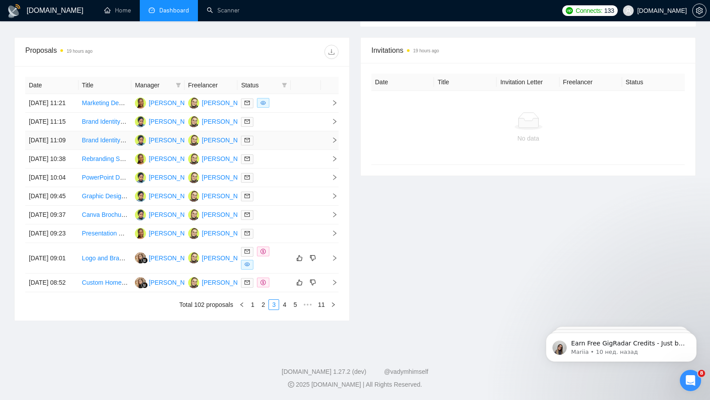
click at [290, 138] on td at bounding box center [263, 140] width 53 height 19
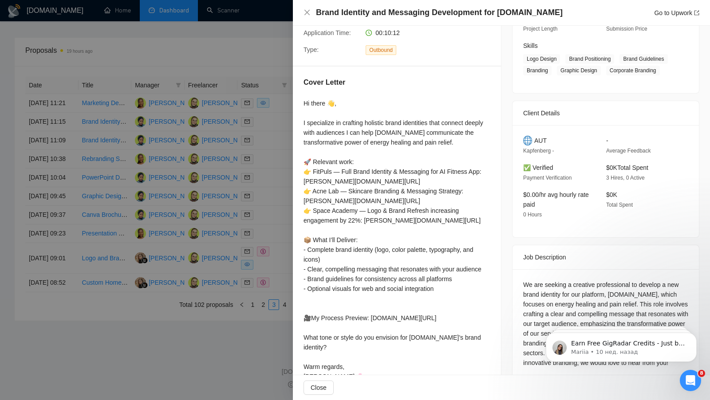
click at [257, 142] on div at bounding box center [355, 200] width 710 height 400
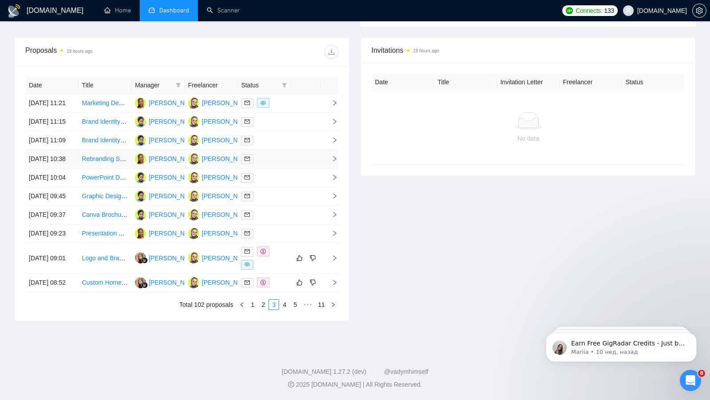
click at [282, 164] on div at bounding box center [264, 159] width 46 height 10
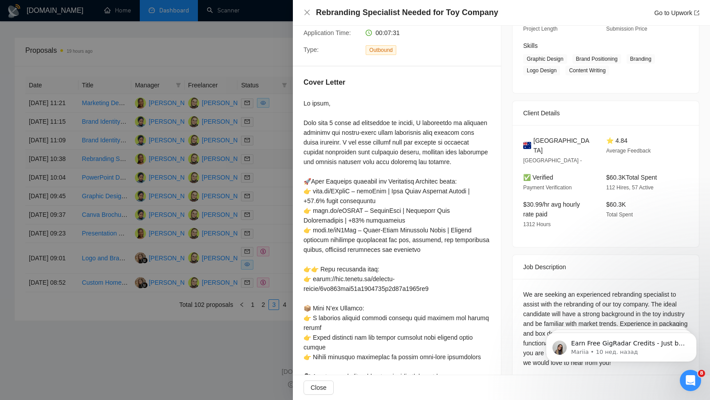
click at [282, 164] on div at bounding box center [355, 200] width 710 height 400
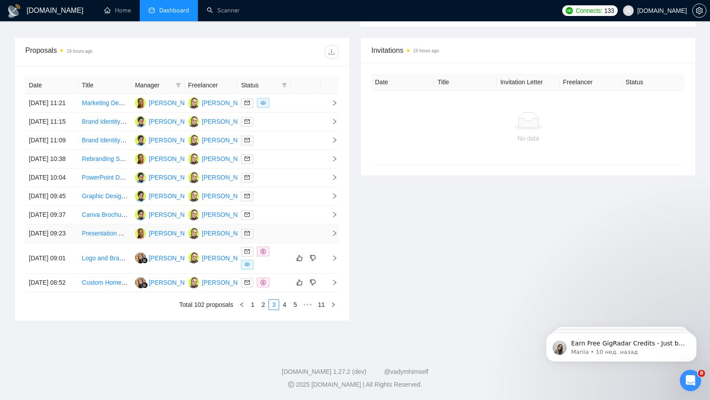
click at [290, 243] on td at bounding box center [305, 233] width 30 height 19
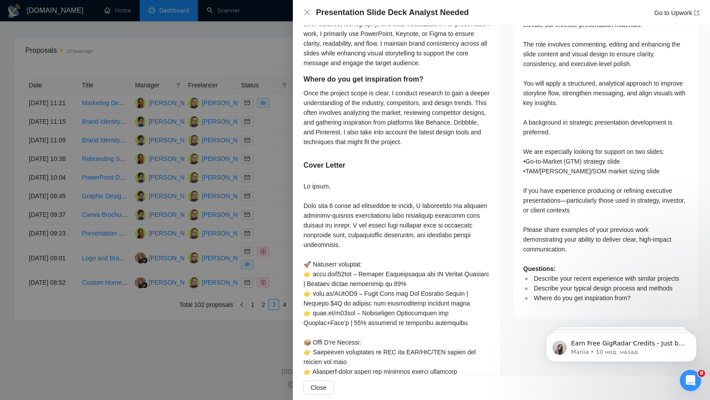
scroll to position [423, 0]
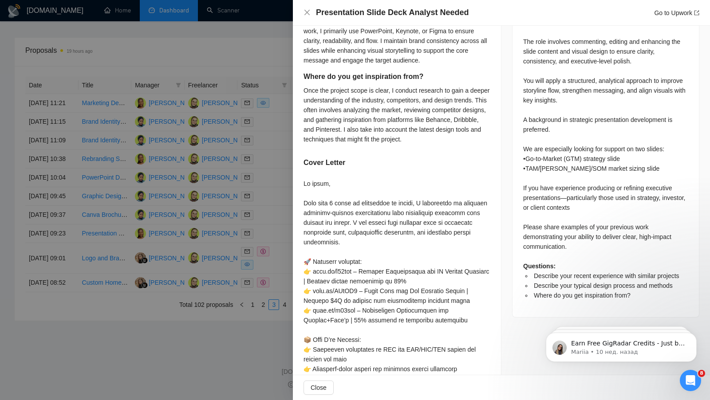
click at [254, 193] on div at bounding box center [355, 200] width 710 height 400
